Goal: Task Accomplishment & Management: Use online tool/utility

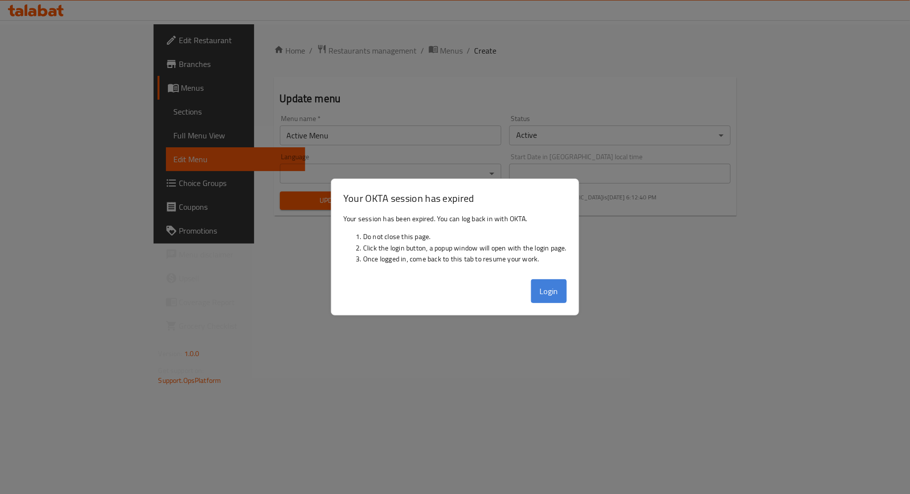
click at [535, 294] on button "Login" at bounding box center [549, 291] width 36 height 24
click at [550, 290] on button "Login" at bounding box center [549, 291] width 36 height 24
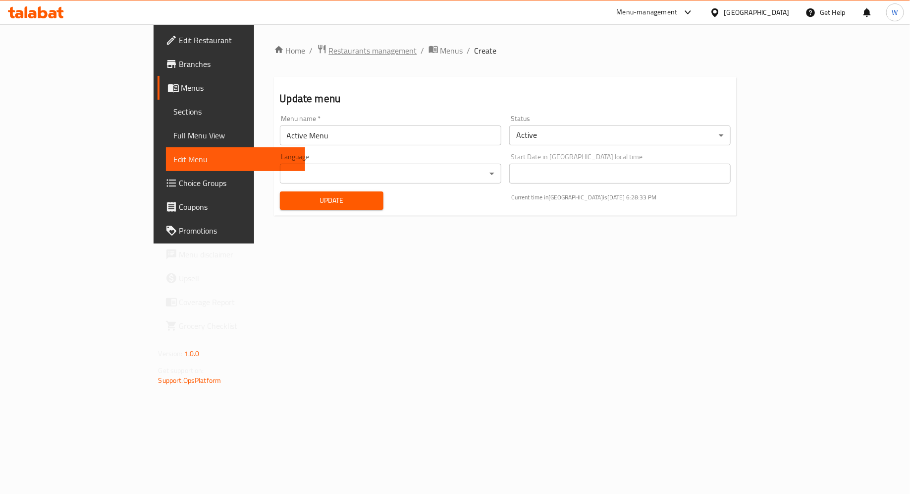
click at [329, 49] on span "Restaurants management" at bounding box center [373, 51] width 88 height 12
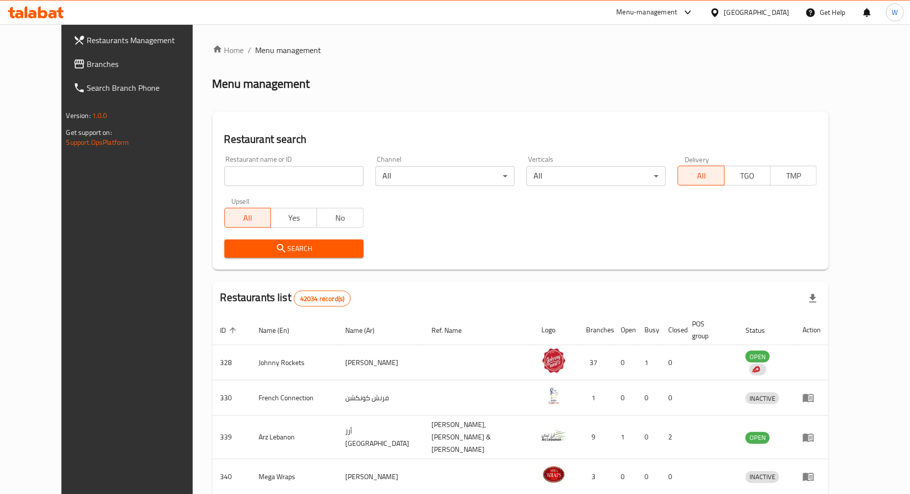
click at [325, 178] on input "search" at bounding box center [293, 176] width 139 height 20
click button "Search" at bounding box center [293, 248] width 139 height 18
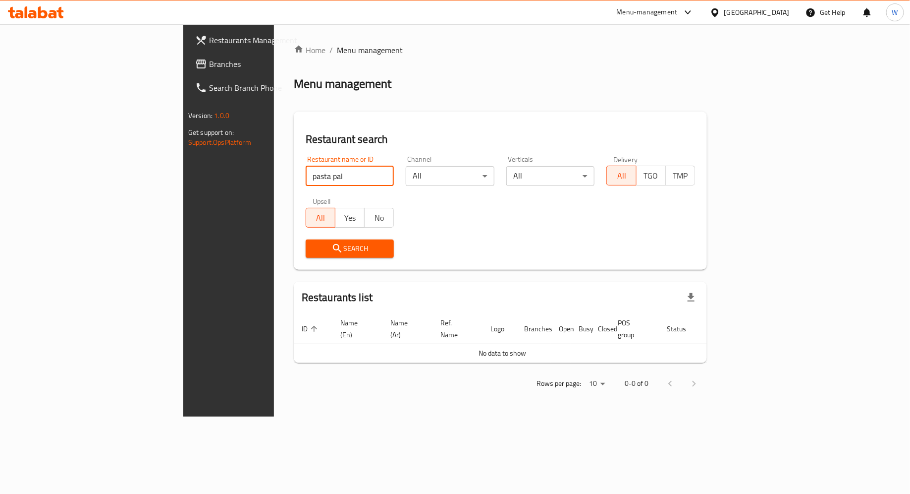
type input "pasta pal"
click at [306, 241] on button "Search" at bounding box center [350, 248] width 89 height 18
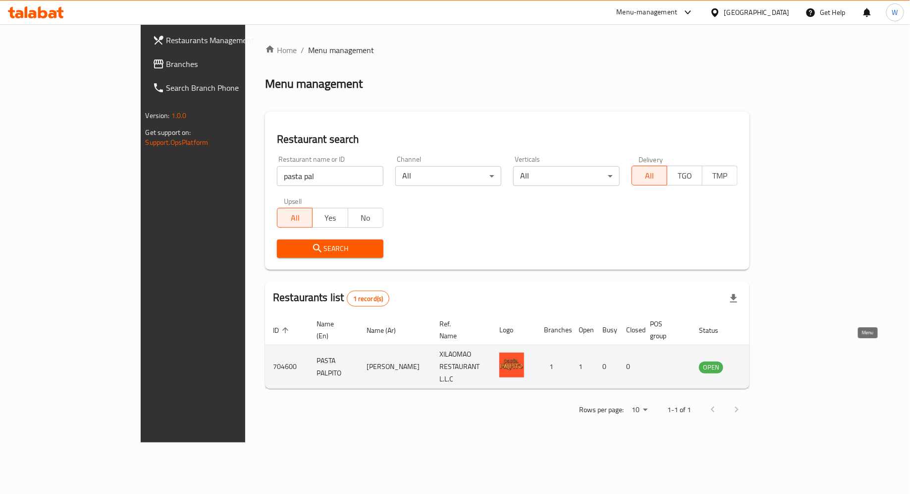
click at [763, 361] on icon "enhanced table" at bounding box center [757, 367] width 12 height 12
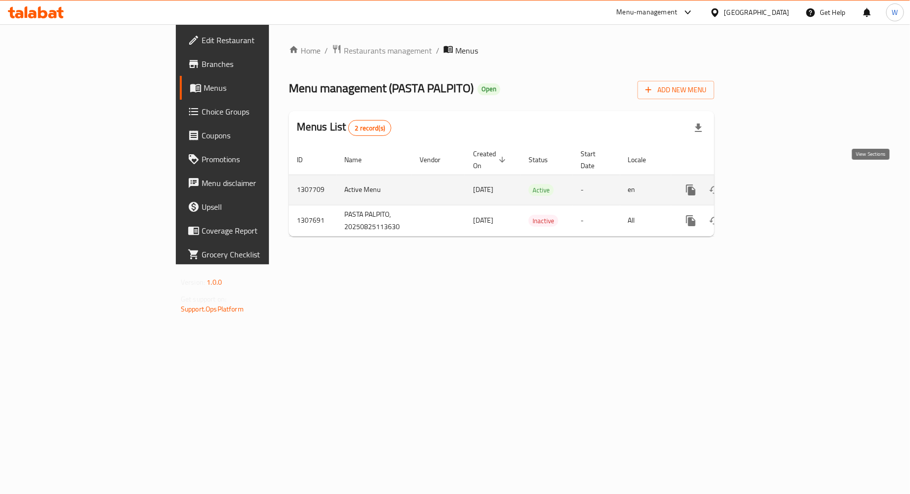
click at [769, 184] on icon "enhanced table" at bounding box center [763, 190] width 12 height 12
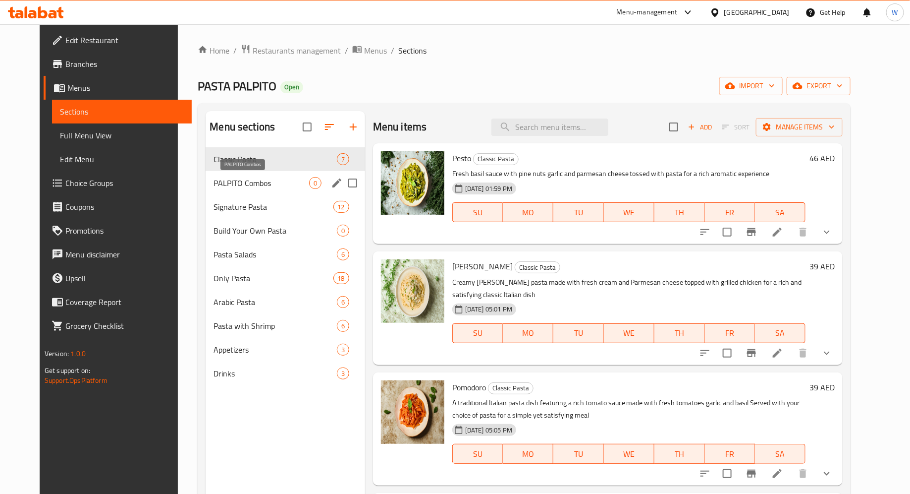
click at [253, 187] on span "PALPITO Combos" at bounding box center [261, 183] width 95 height 12
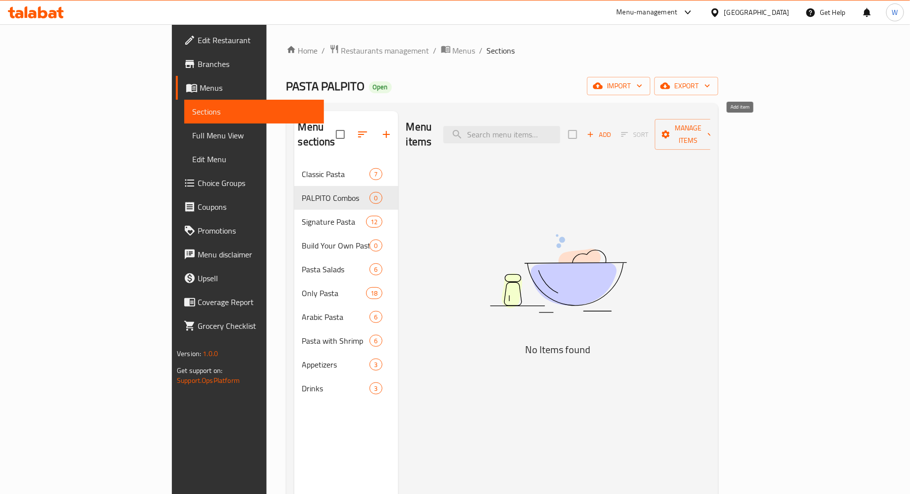
click at [612, 129] on span "Add" at bounding box center [599, 134] width 27 height 11
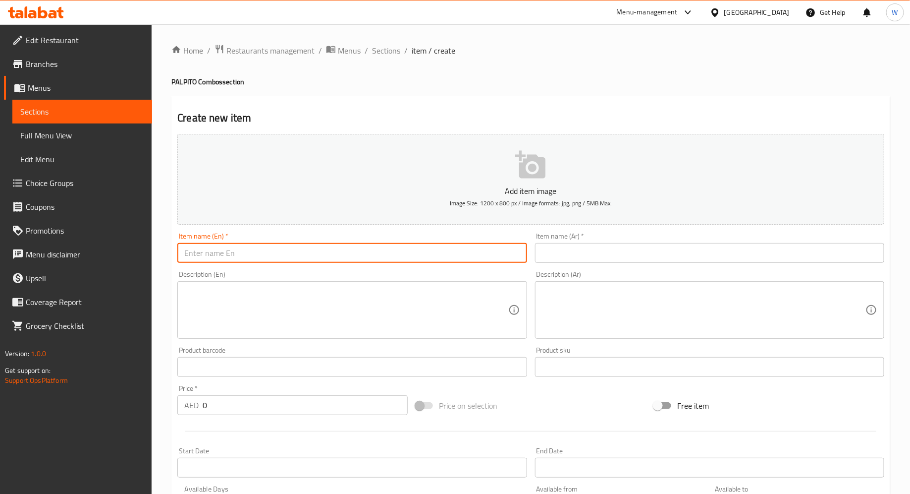
click at [327, 258] on input "text" at bounding box center [351, 253] width 349 height 20
paste input "Combo Meal for One"
type input "Combo Meal for One"
click at [245, 308] on textarea at bounding box center [346, 309] width 324 height 47
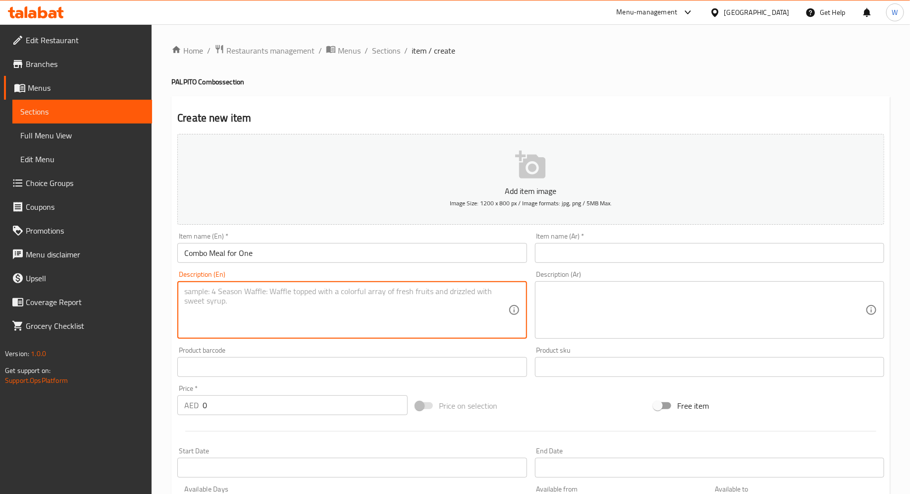
paste textarea "Choose one of our signature pastas any side and a beverage"
type textarea "Choose one of our signature pastas any side and a beverage"
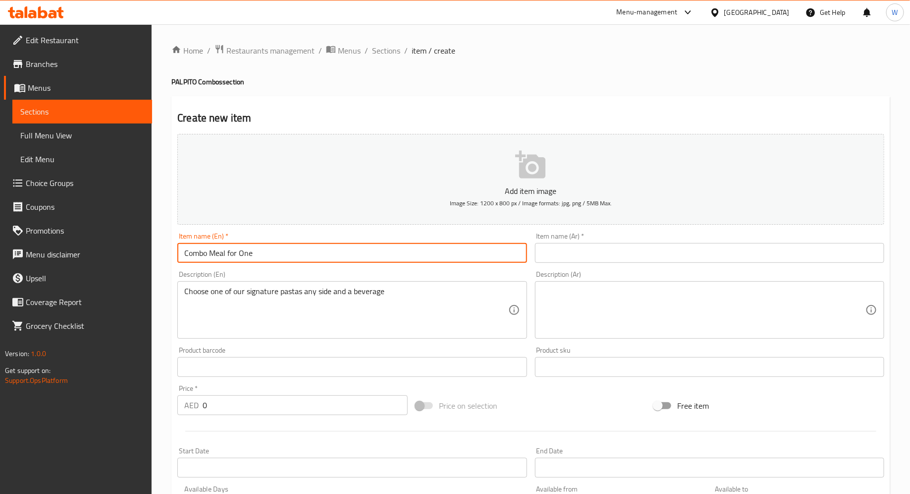
drag, startPoint x: 284, startPoint y: 257, endPoint x: 147, endPoint y: 241, distance: 138.6
click at [147, 241] on div "Edit Restaurant Branches Menus Sections Full Menu View Edit Menu Choice Groups …" at bounding box center [455, 362] width 910 height 676
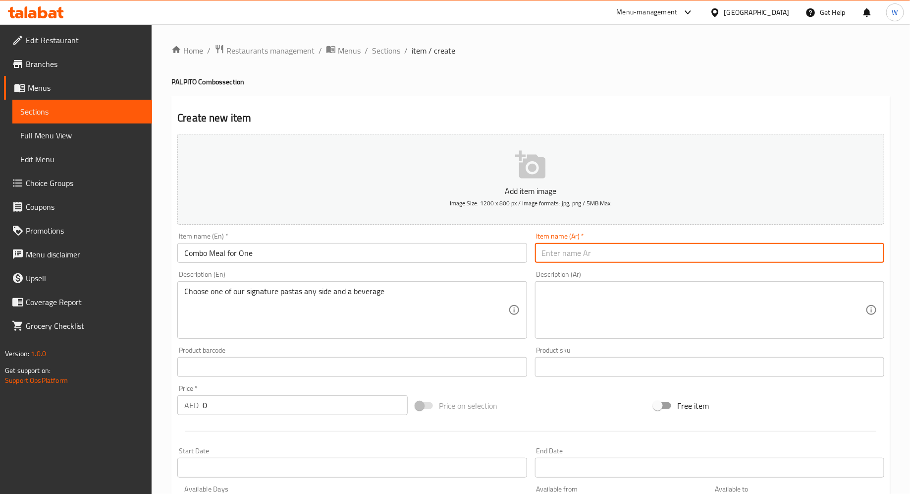
click at [598, 251] on input "text" at bounding box center [709, 253] width 349 height 20
paste input "وجبة كومبو لشخص واحد"
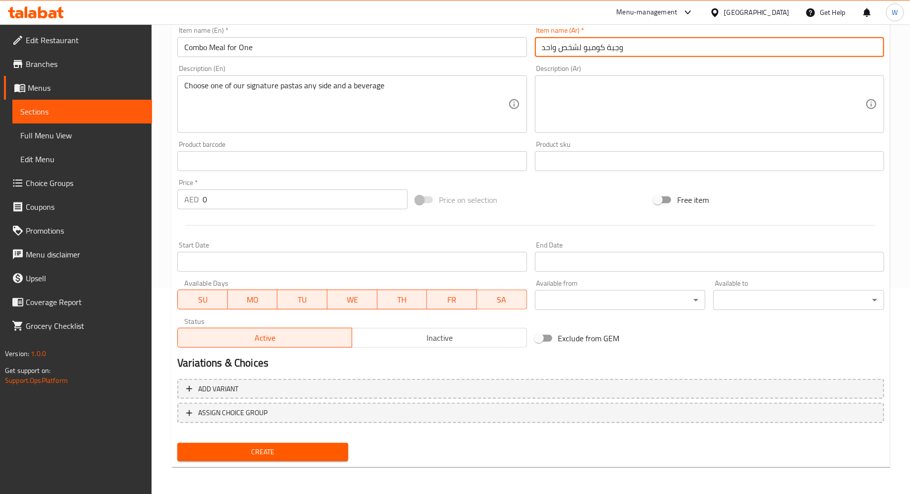
type input "وجبة كومبو لشخص واحد"
click at [289, 453] on span "Create" at bounding box center [262, 451] width 155 height 12
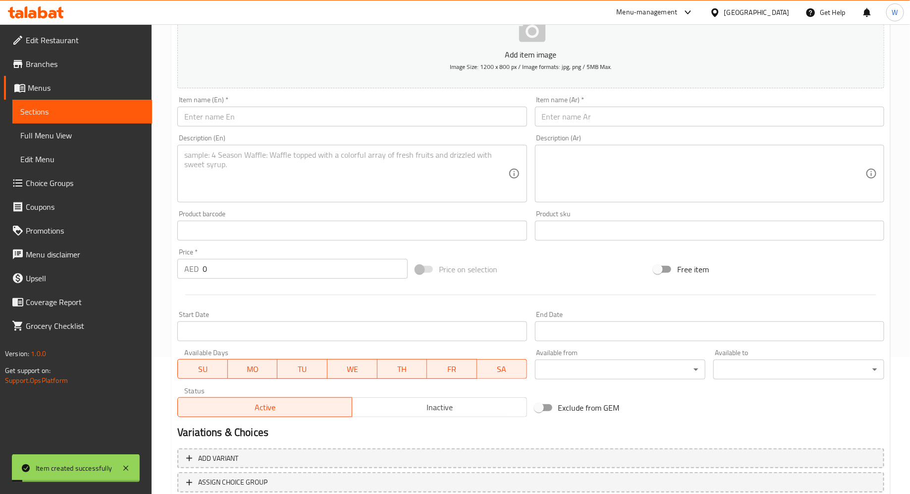
scroll to position [0, 0]
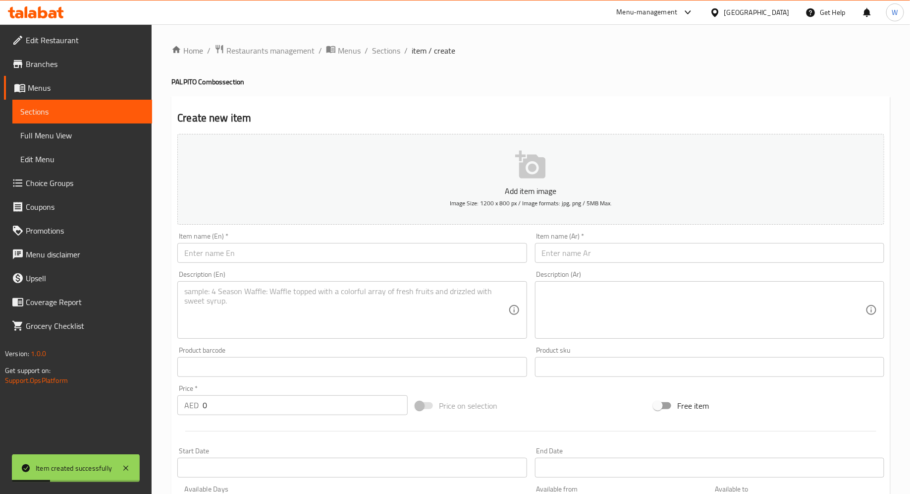
click at [257, 308] on textarea at bounding box center [346, 309] width 324 height 47
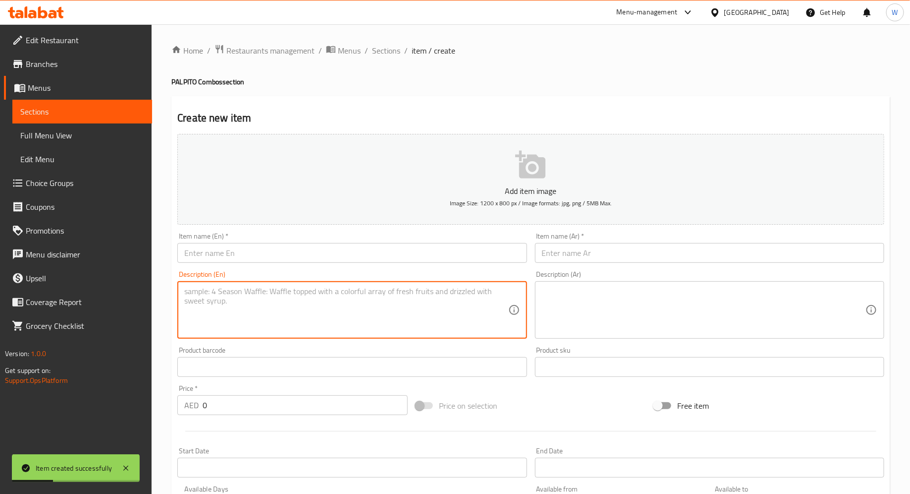
paste textarea "Double Pasta Combo Your choice of any two pastas served together for the ultima…"
drag, startPoint x: 267, startPoint y: 291, endPoint x: 113, endPoint y: 282, distance: 153.8
click at [113, 282] on div "Edit Restaurant Branches Menus Sections Full Menu View Edit Menu Choice Groups …" at bounding box center [455, 362] width 910 height 676
type textarea "Your choice of any two pastas served together for the ultimate duo perfect shar…"
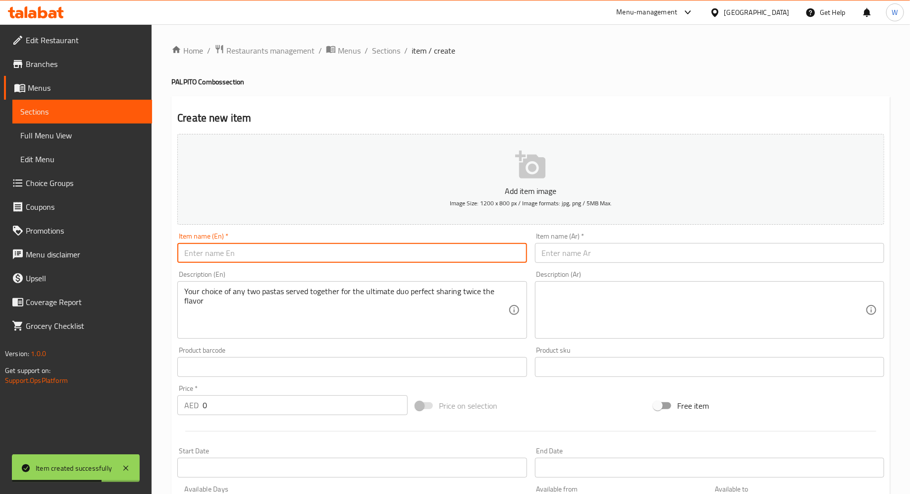
click at [228, 260] on input "text" at bounding box center [351, 253] width 349 height 20
paste input "Double Pasta Combo"
type input "Double Pasta Combo"
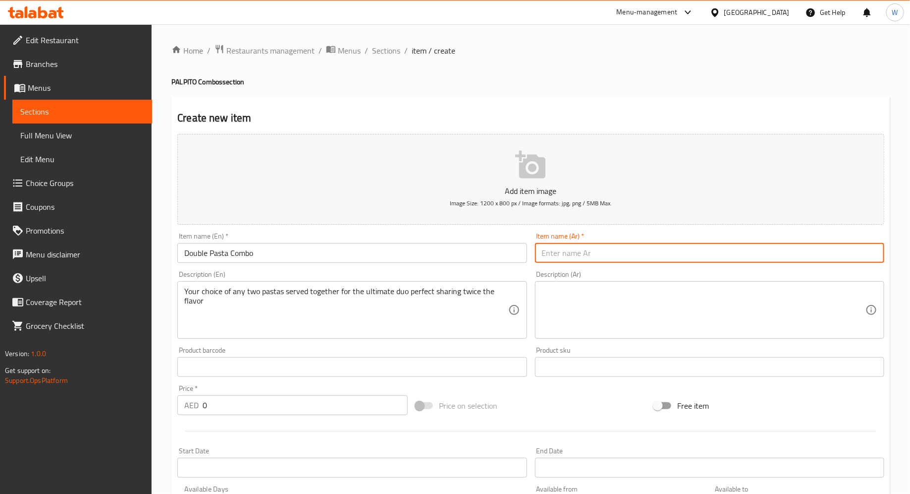
click at [595, 250] on input "text" at bounding box center [709, 253] width 349 height 20
paste input "وجبة معكرونة مزدوجة"
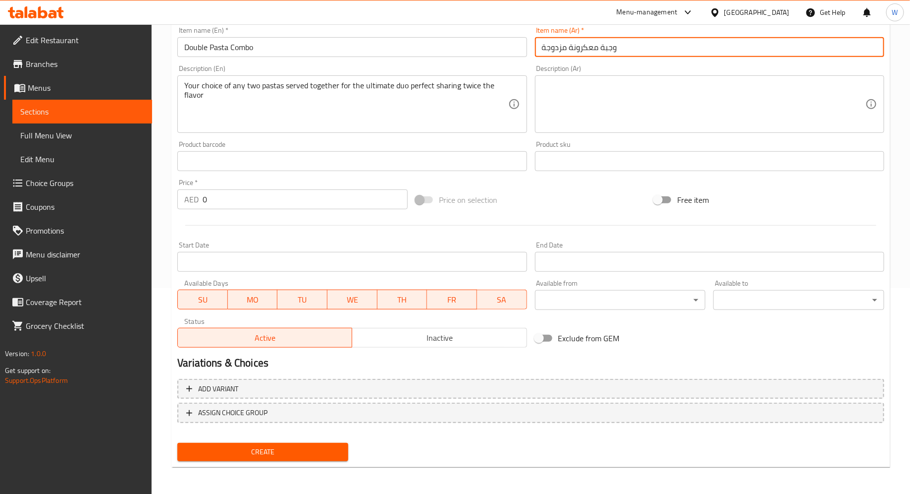
type input "وجبة معكرونة مزدوجة"
click at [256, 449] on span "Create" at bounding box center [262, 451] width 155 height 12
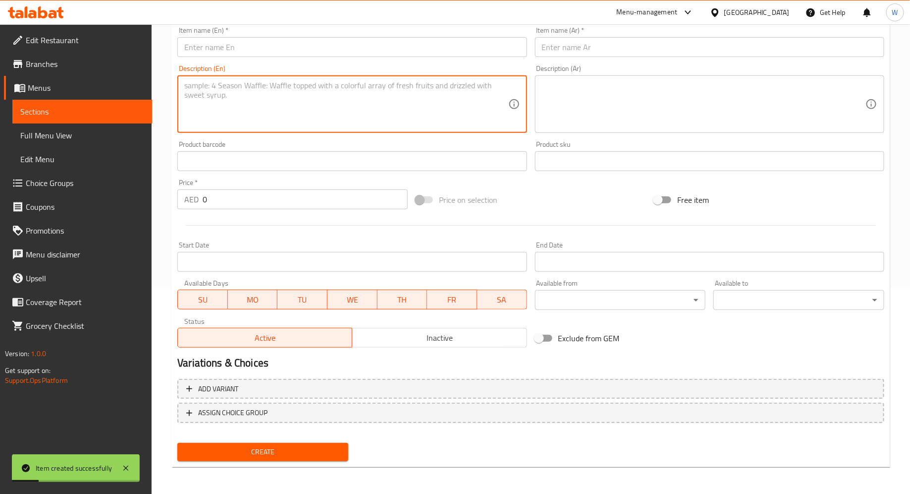
click at [243, 97] on textarea at bounding box center [346, 104] width 324 height 47
paste textarea "Family Combo Choose 3 of our signature pastas comes with 2 appetizers of your c…"
drag, startPoint x: 239, startPoint y: 85, endPoint x: 116, endPoint y: 78, distance: 122.6
click at [116, 78] on div "Edit Restaurant Branches Menus Sections Full Menu View Edit Menu Choice Groups …" at bounding box center [455, 157] width 910 height 676
type textarea "Choose 3 of our signature pastas comes with 2 appetizers of your choice"
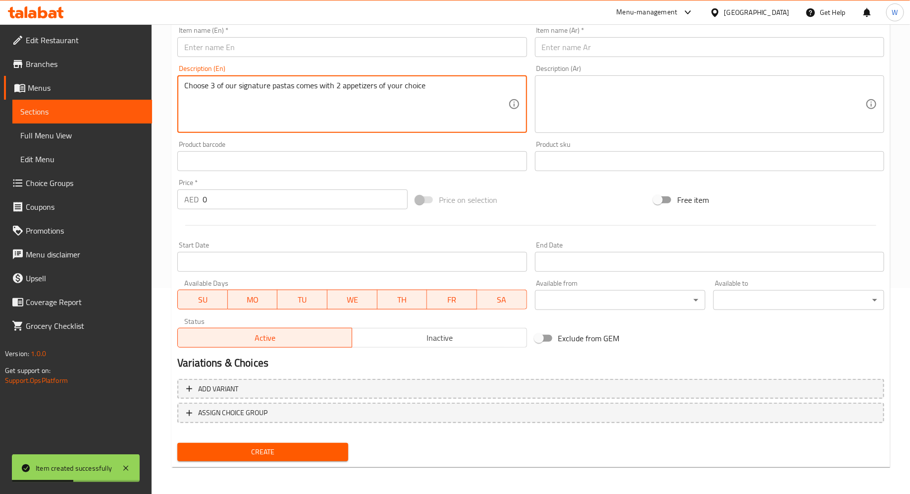
click at [229, 40] on input "text" at bounding box center [351, 47] width 349 height 20
paste input "Family Combo"
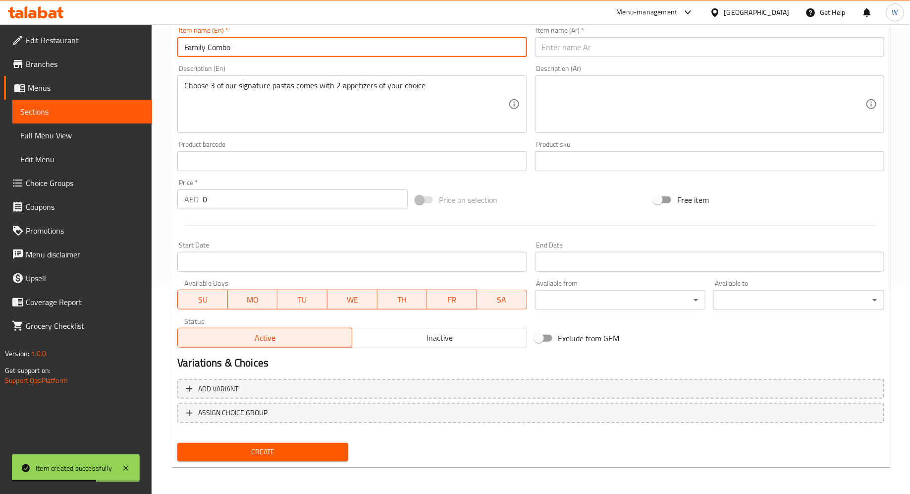
type input "Family Combo"
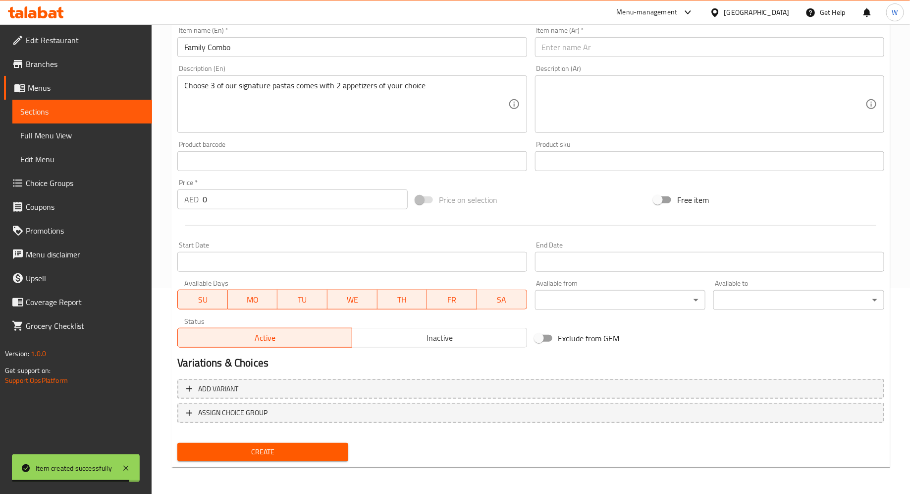
click at [582, 32] on div "Item name (Ar)   * Item name (Ar) *" at bounding box center [709, 42] width 349 height 30
click at [578, 44] on input "text" at bounding box center [709, 47] width 349 height 20
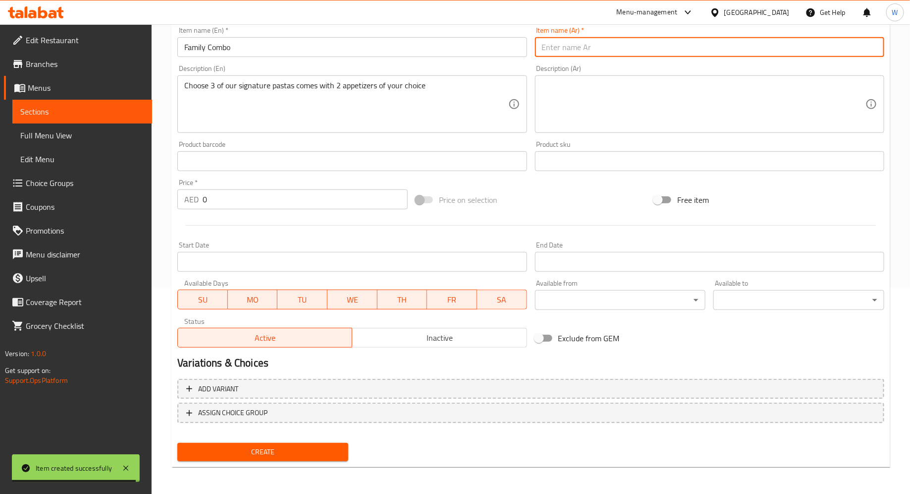
paste input "مجموعة عائلية"
type input "مجموعة عائلية"
click at [244, 449] on span "Create" at bounding box center [262, 451] width 155 height 12
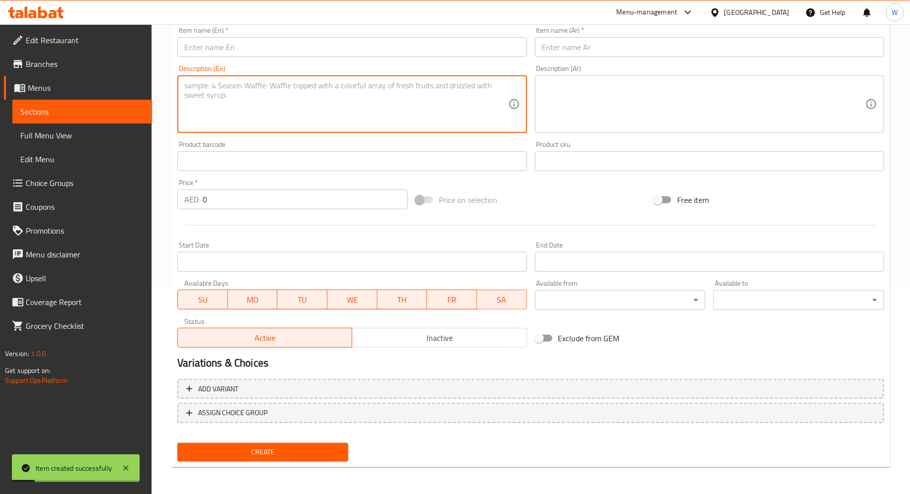
click at [278, 91] on textarea at bounding box center [346, 104] width 324 height 47
paste textarea "2 Pasta Dishes 2 Drinks & Appetizer Combo Choose 2 of our signature pastas 2 be…"
drag, startPoint x: 336, startPoint y: 86, endPoint x: 150, endPoint y: 71, distance: 187.4
click at [150, 71] on div "Edit Restaurant Branches Menus Sections Full Menu View Edit Menu Choice Groups …" at bounding box center [455, 157] width 910 height 676
type textarea "Choose 2 of our signature pastas 2 beverages and any appetizer"
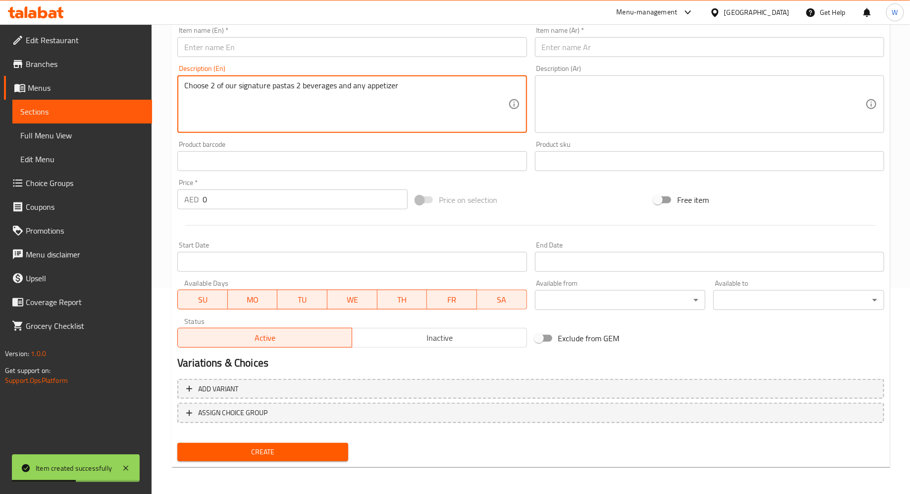
click at [226, 47] on input "text" at bounding box center [351, 47] width 349 height 20
paste input "2 Pasta Dishes 2 Drinks & Appetizer Combo"
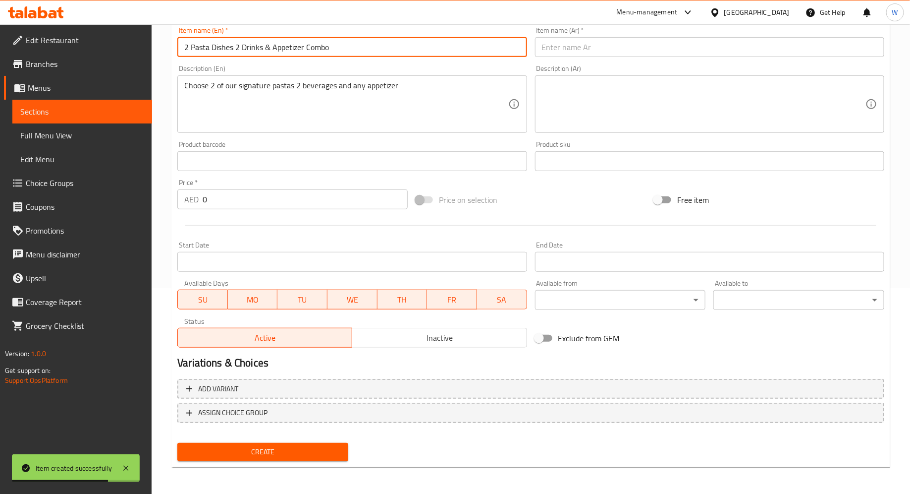
type input "2 Pasta Dishes 2 Drinks & Appetizer Combo"
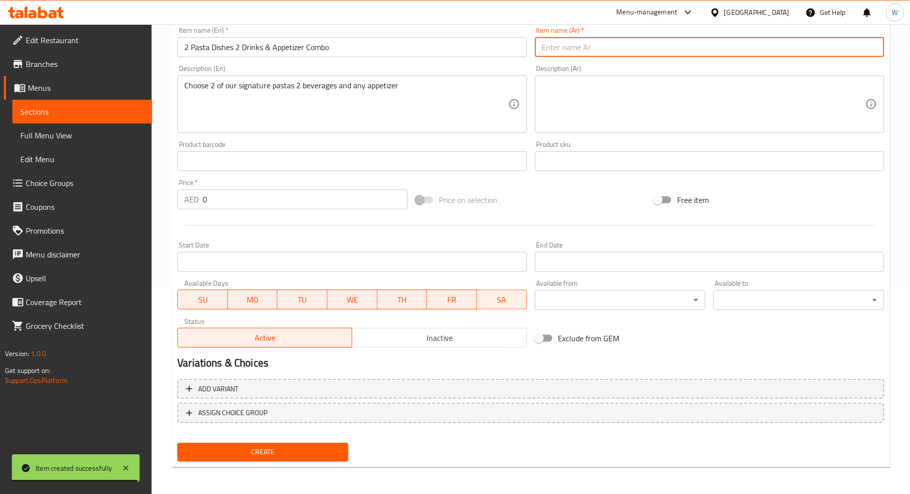
click at [580, 51] on input "text" at bounding box center [709, 47] width 349 height 20
paste input "2 طبق معكرونة و2 مشروب ومقبلات"
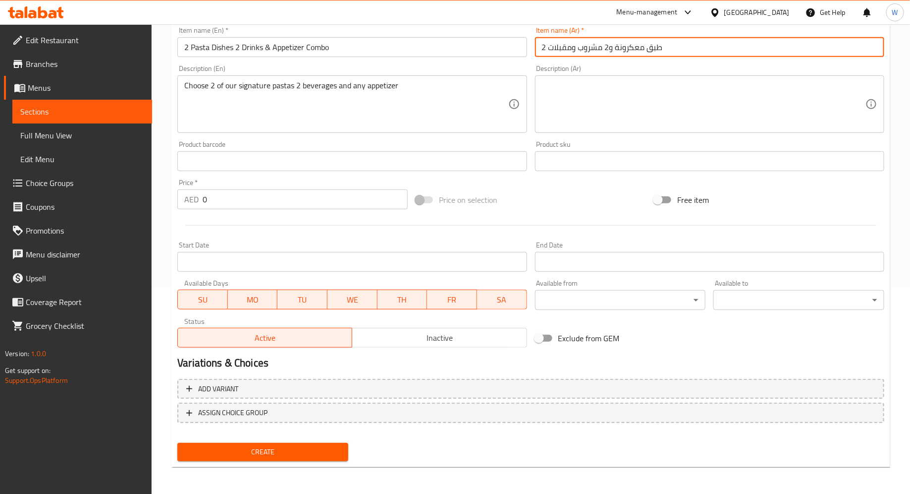
type input "2 طبق معكرونة و2 مشروب ومقبلات"
click at [274, 451] on span "Create" at bounding box center [262, 451] width 155 height 12
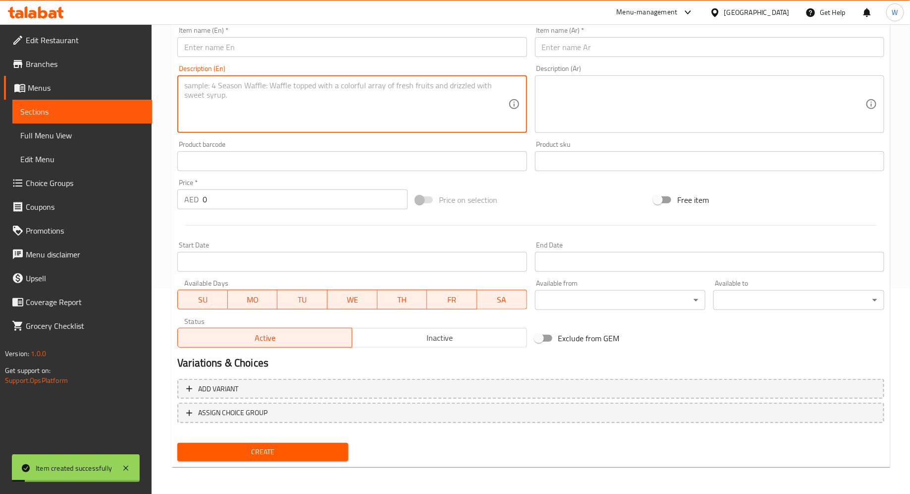
click at [223, 103] on textarea at bounding box center [346, 104] width 324 height 47
paste textarea "Pasta for 4 Guyz Choose 4 of our signature pastas great deal"
drag, startPoint x: 240, startPoint y: 86, endPoint x: 104, endPoint y: 84, distance: 136.8
click at [104, 84] on div "Edit Restaurant Branches Menus Sections Full Menu View Edit Menu Choice Groups …" at bounding box center [455, 157] width 910 height 676
type textarea "Choose 4 of our signature pastas great deal"
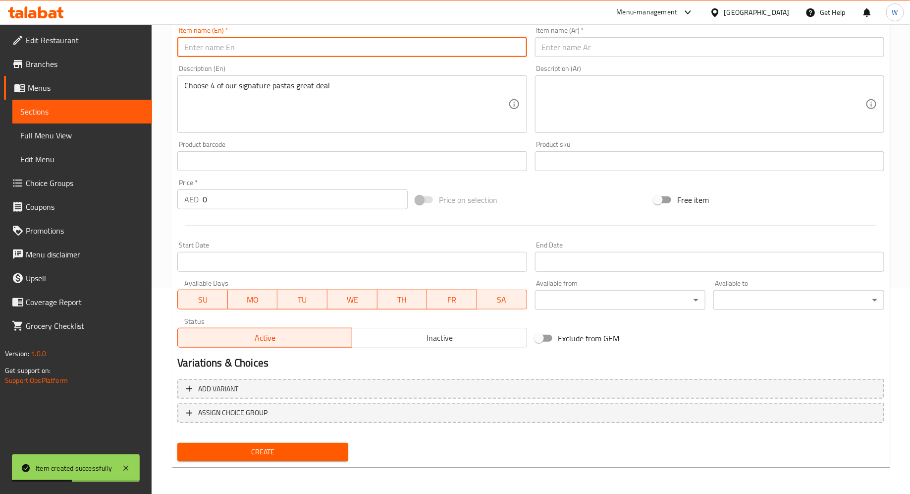
click at [197, 47] on input "text" at bounding box center [351, 47] width 349 height 20
paste input "Pasta for 4 Guyz"
type input "Pasta for 4 Guyz"
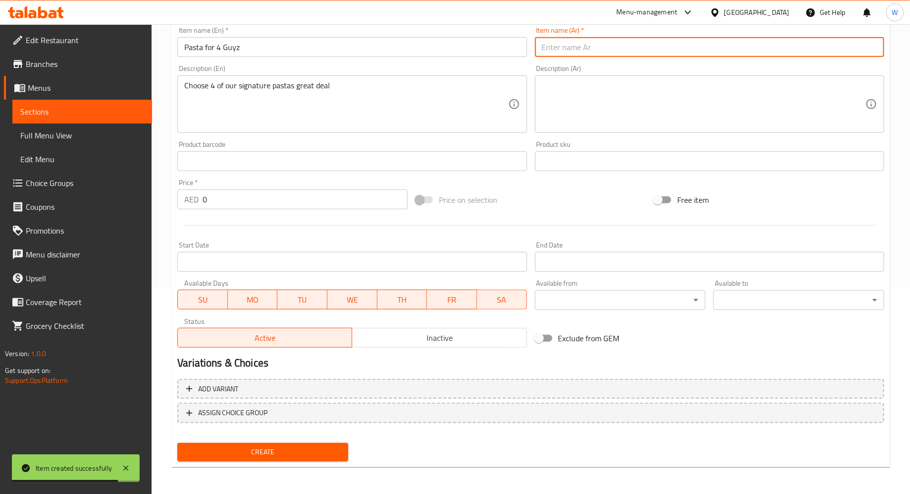
click at [638, 50] on input "text" at bounding box center [709, 47] width 349 height 20
paste input "معكرونة لأربعة أشخاص"
type input "معكرونة لأربعة أشخاص"
click at [269, 454] on span "Create" at bounding box center [262, 451] width 155 height 12
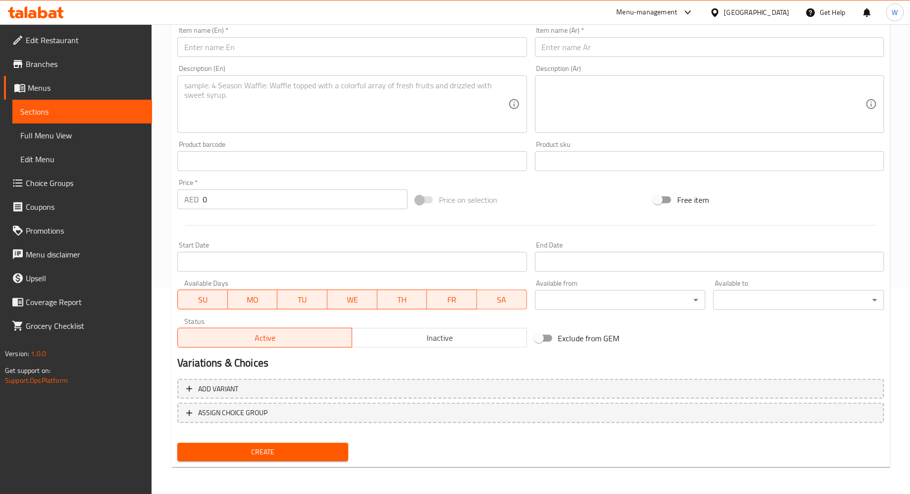
scroll to position [0, 0]
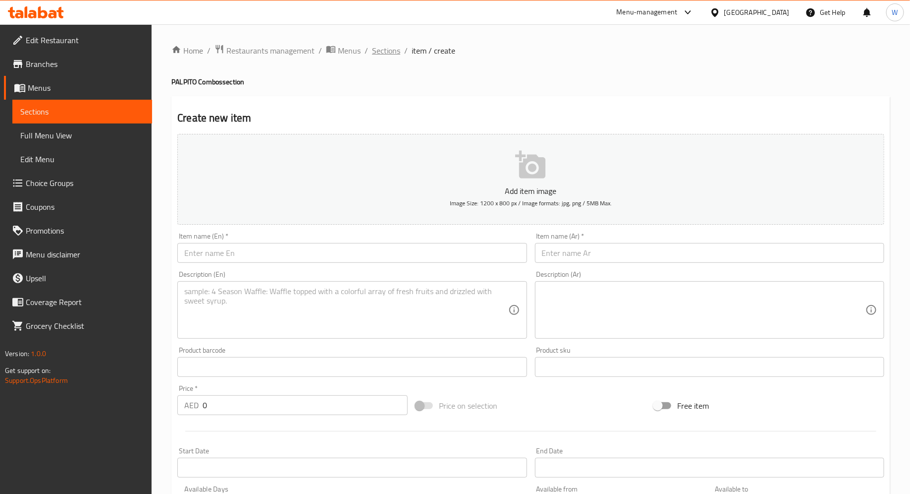
click at [387, 50] on span "Sections" at bounding box center [386, 51] width 28 height 12
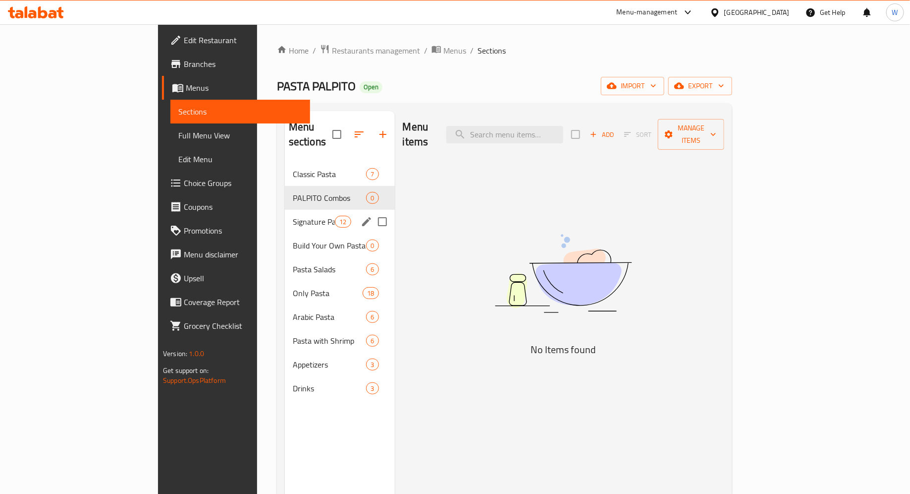
click at [285, 210] on div "Signature Pasta 12" at bounding box center [340, 222] width 110 height 24
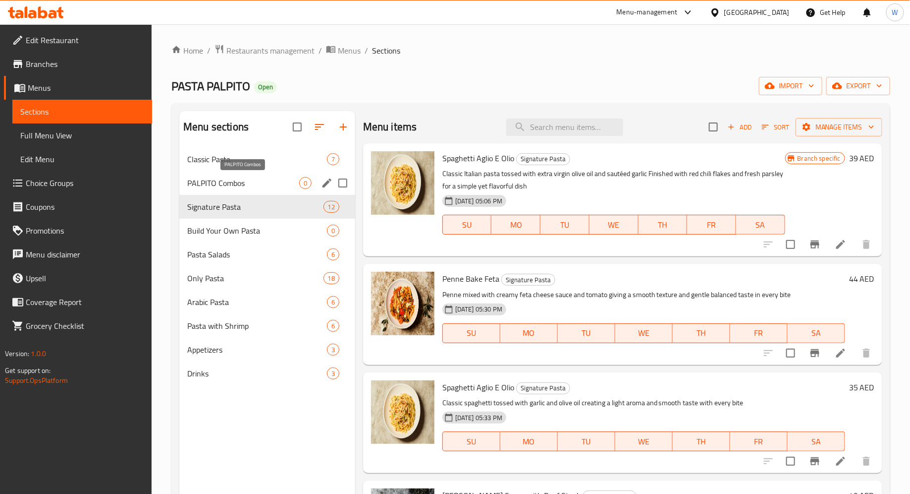
click at [276, 180] on span "PALPITO Combos" at bounding box center [243, 183] width 112 height 12
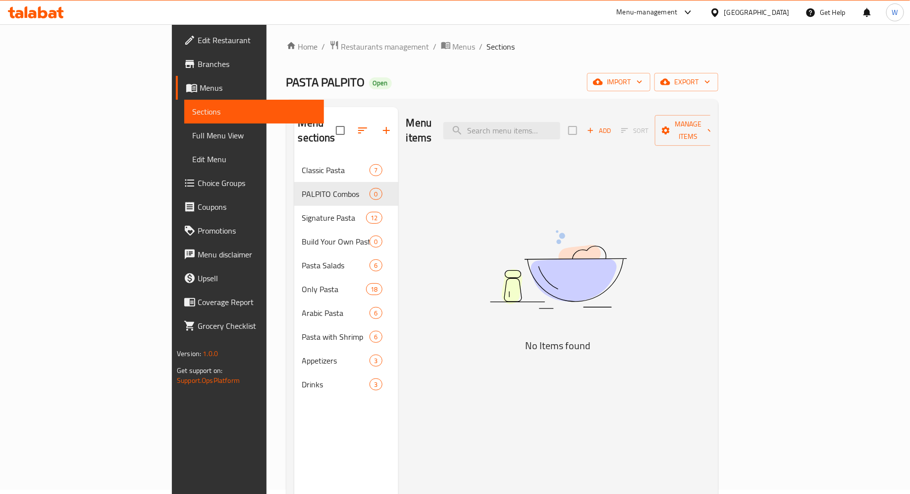
scroll to position [6, 0]
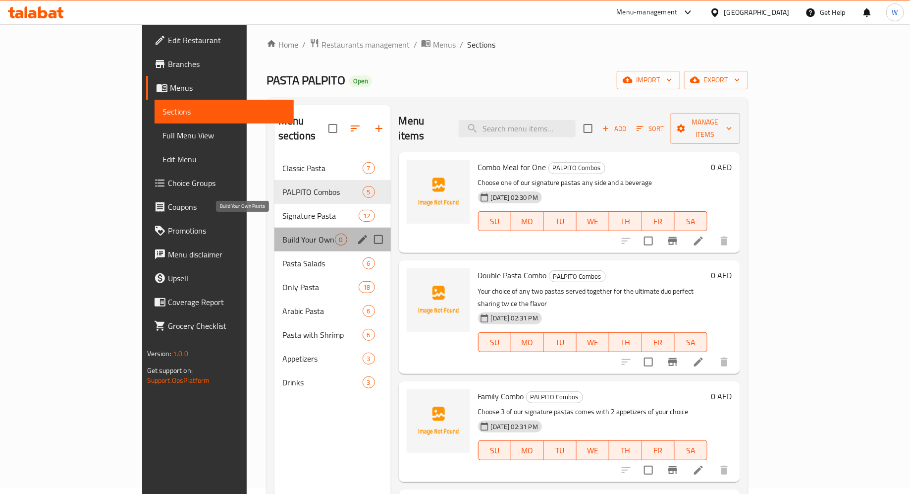
click at [282, 233] on span "Build Your Own Pasta" at bounding box center [308, 239] width 53 height 12
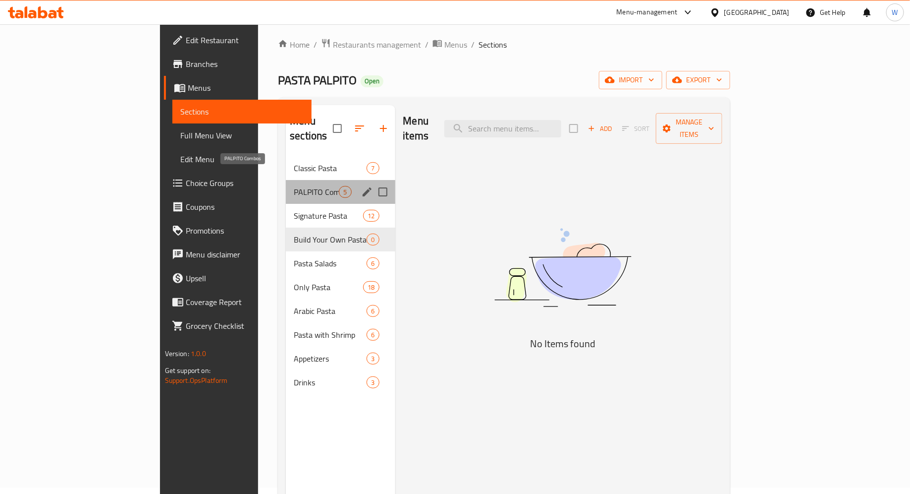
click at [294, 186] on span "PALPITO Combos" at bounding box center [316, 192] width 45 height 12
